Goal: Transaction & Acquisition: Purchase product/service

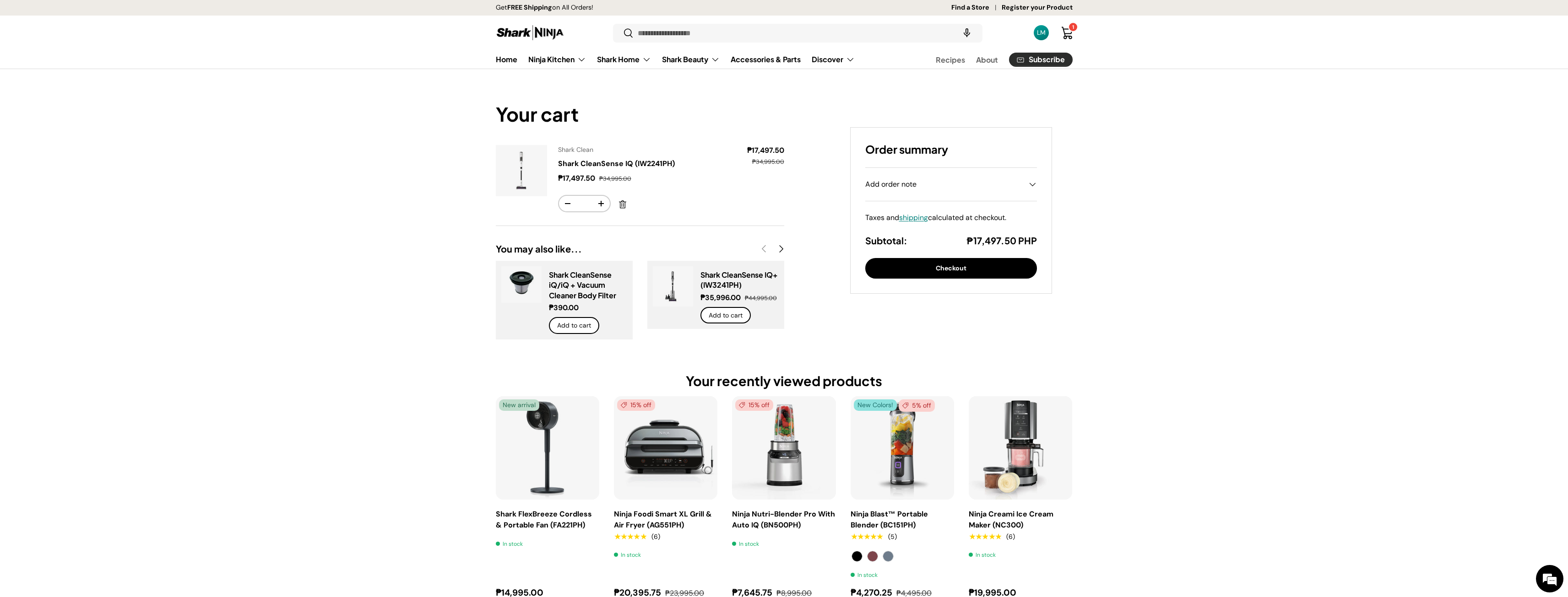
drag, startPoint x: 232, startPoint y: 125, endPoint x: 229, endPoint y: 130, distance: 5.8
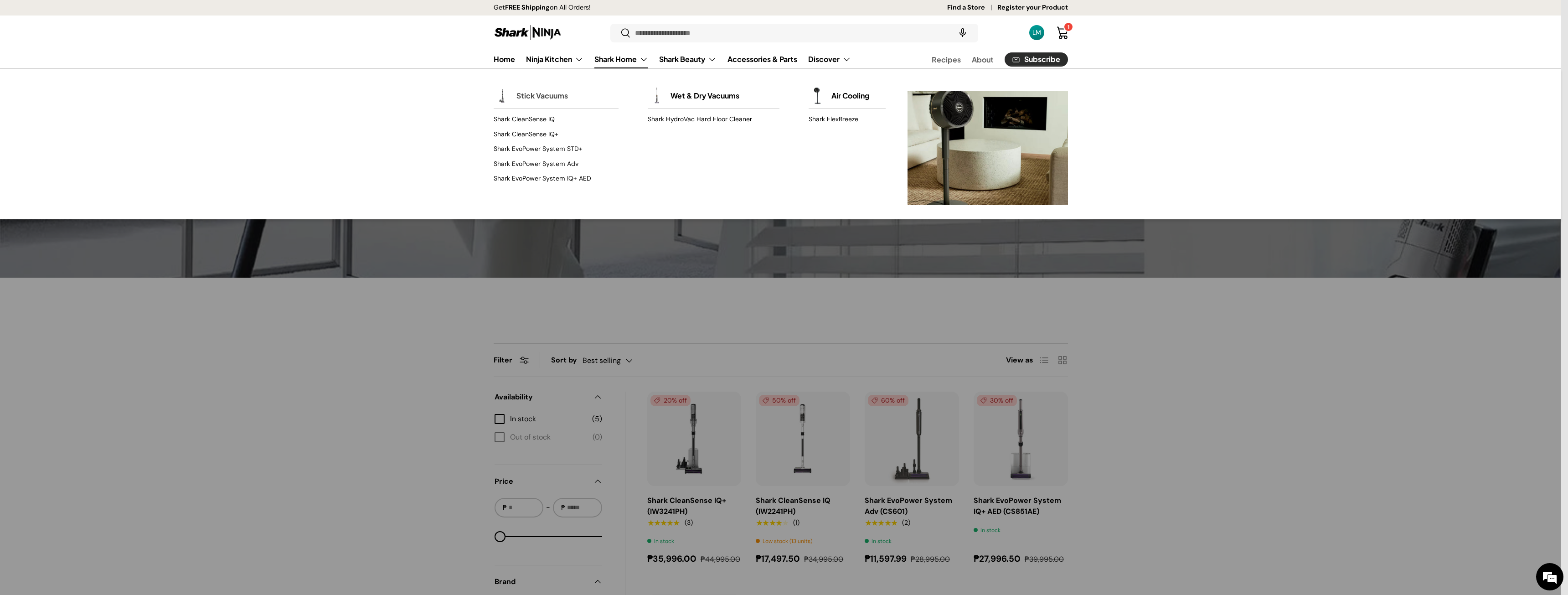
click at [563, 106] on link "Stick Vacuums" at bounding box center [542, 96] width 52 height 20
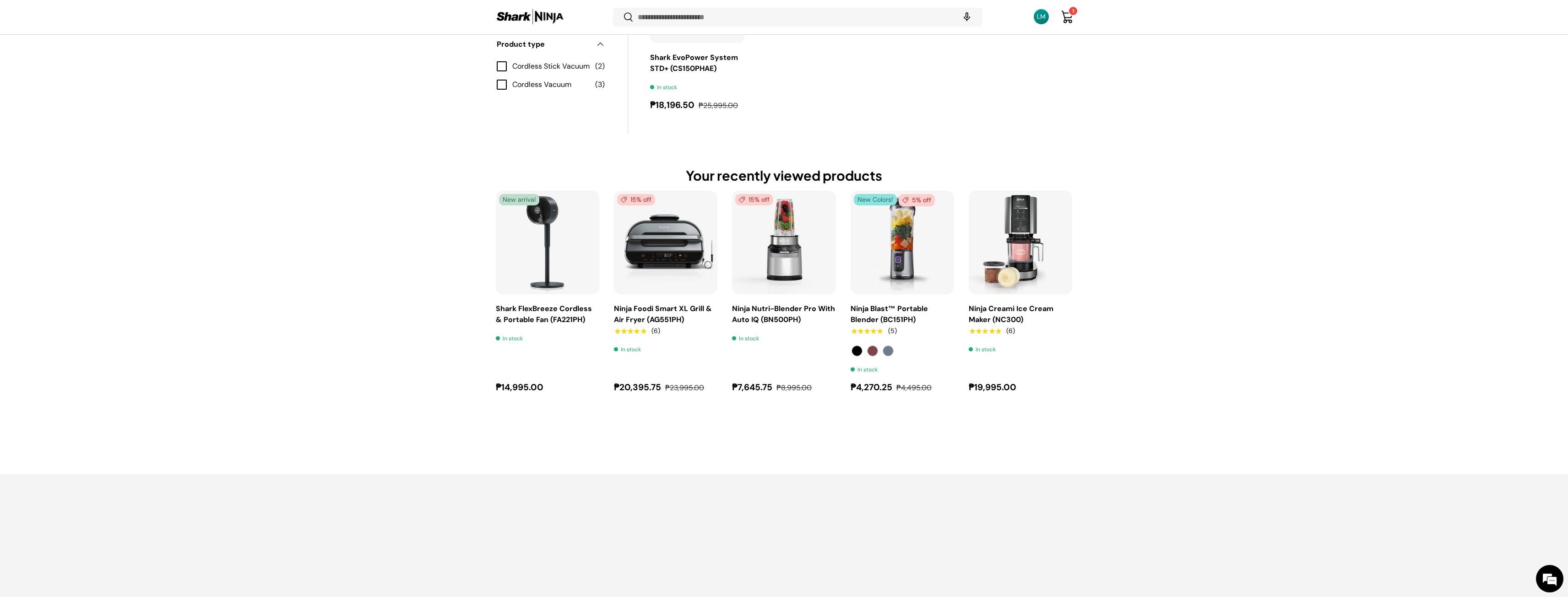
scroll to position [682, 0]
